Goal: Task Accomplishment & Management: Complete application form

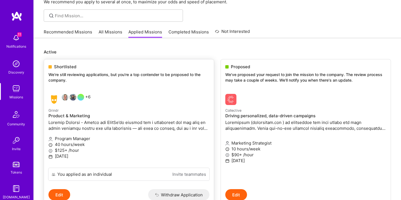
scroll to position [16, 0]
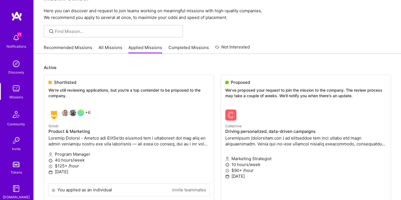
click at [83, 46] on link "Recommended Missions" at bounding box center [68, 49] width 49 height 9
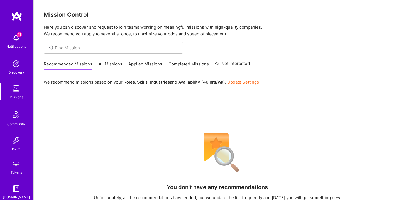
click at [110, 63] on link "All Missions" at bounding box center [111, 65] width 24 height 9
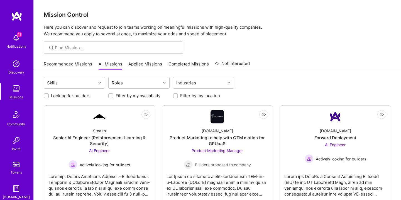
click at [143, 62] on link "Applied Missions" at bounding box center [146, 65] width 34 height 9
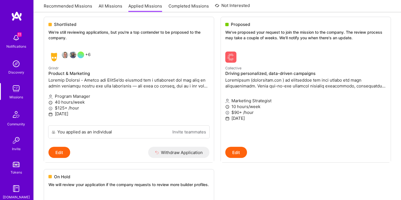
scroll to position [213, 0]
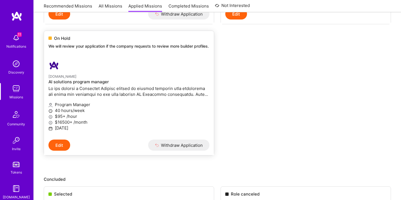
click at [110, 82] on h4 "AI solutions program manager" at bounding box center [129, 81] width 161 height 5
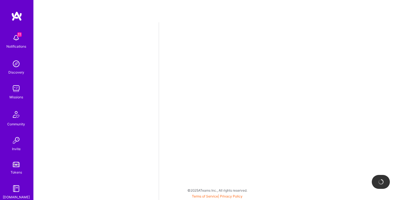
select select "US"
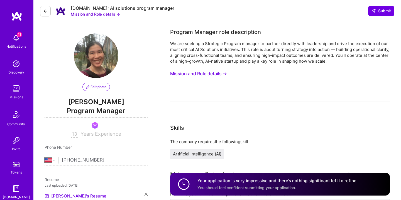
click at [187, 74] on button "Mission and Role details →" at bounding box center [198, 74] width 57 height 10
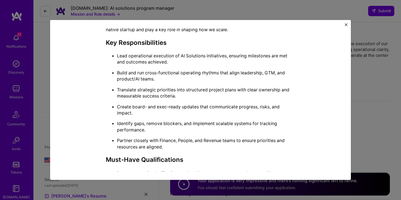
scroll to position [174, 0]
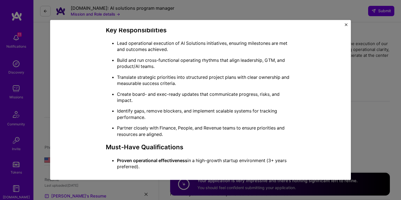
click at [359, 71] on div "Mission Description and Role Details Program Manager role description We are se…" at bounding box center [200, 100] width 401 height 200
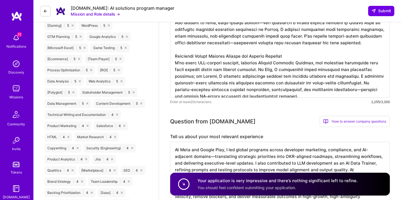
scroll to position [381, 0]
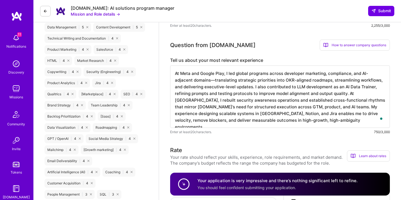
drag, startPoint x: 336, startPoint y: 77, endPoint x: 342, endPoint y: 119, distance: 42.4
click at [342, 119] on textarea "At Meta and Google Play, I led global programs across developer marketing, comp…" at bounding box center [280, 97] width 220 height 62
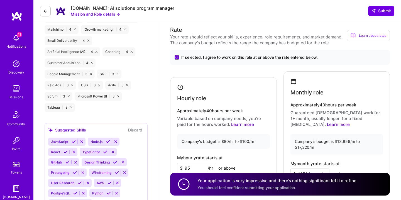
scroll to position [547, 0]
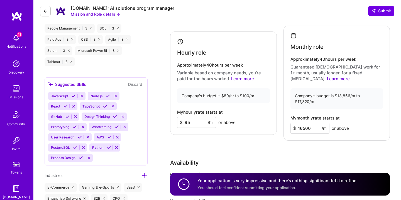
drag, startPoint x: 316, startPoint y: 118, endPoint x: 314, endPoint y: 124, distance: 5.9
click at [314, 124] on input "16500" at bounding box center [310, 128] width 39 height 11
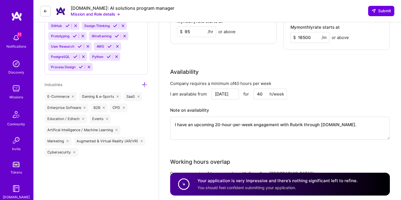
scroll to position [607, 0]
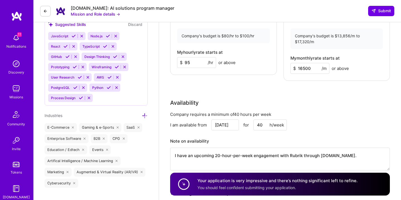
click at [119, 13] on button "Mission and Role details →" at bounding box center [95, 14] width 49 height 6
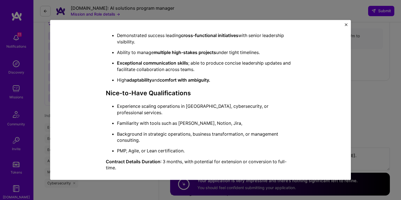
scroll to position [356, 0]
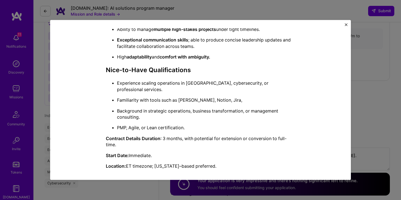
click at [344, 24] on div "Mission Description and Role Details Program Manager role description We are se…" at bounding box center [200, 100] width 301 height 160
click at [346, 26] on img "Close" at bounding box center [346, 24] width 3 height 3
